Goal: Find specific page/section: Find specific page/section

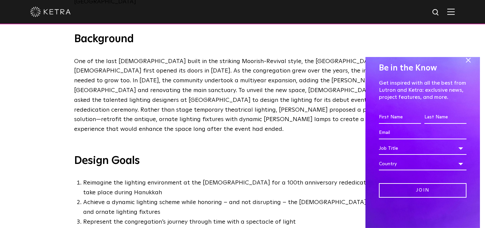
scroll to position [257, 0]
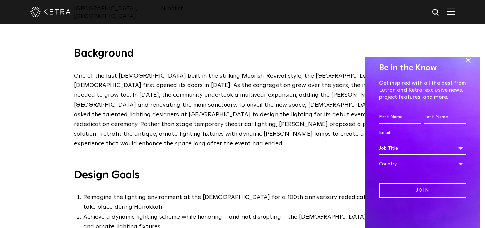
click at [53, 10] on img at bounding box center [50, 12] width 40 height 10
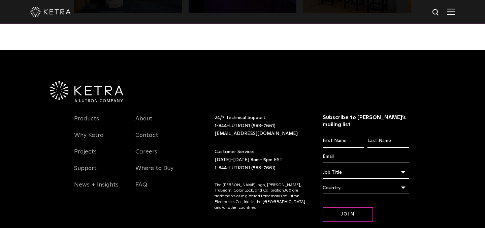
scroll to position [1414, 0]
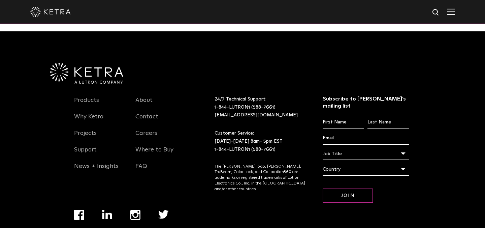
click at [49, 7] on img at bounding box center [50, 12] width 40 height 10
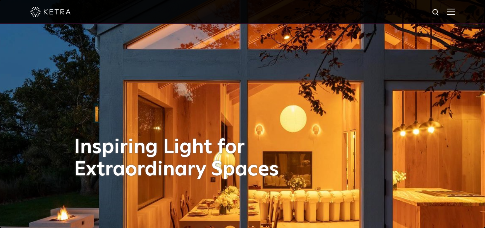
click at [435, 10] on img at bounding box center [436, 12] width 8 height 8
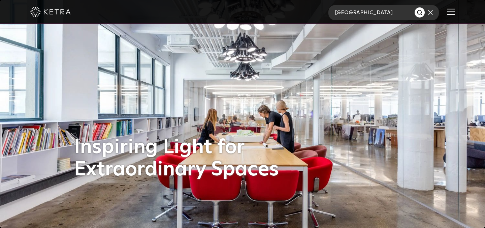
type input "park avenue"
click at [414, 7] on button "Search" at bounding box center [419, 12] width 10 height 10
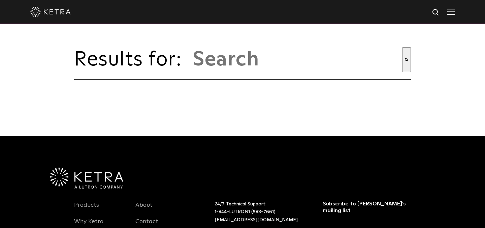
type input "park avenue"
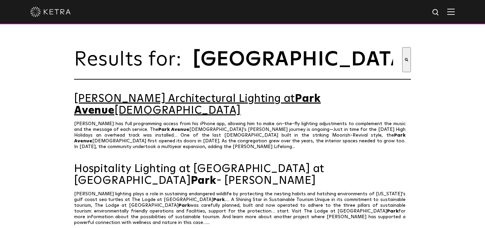
click at [325, 97] on link "Ketra Architectural Lighting at Park Avenue Synagogue" at bounding box center [242, 105] width 337 height 24
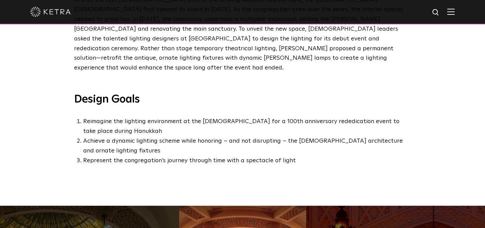
scroll to position [330, 0]
